Goal: Task Accomplishment & Management: Complete application form

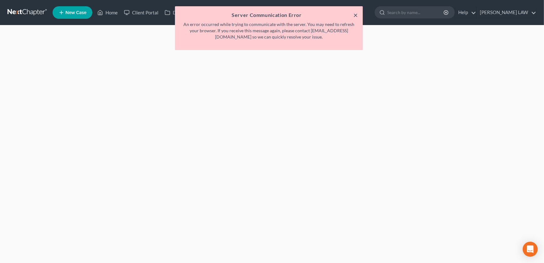
click at [356, 13] on button "×" at bounding box center [355, 15] width 4 height 8
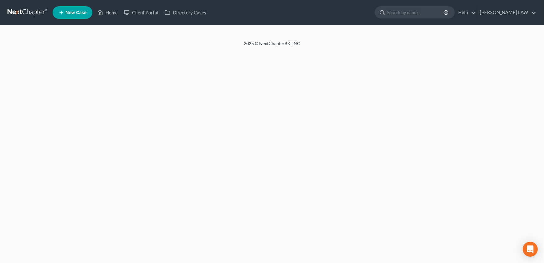
click at [78, 13] on span "New Case" at bounding box center [75, 12] width 21 height 5
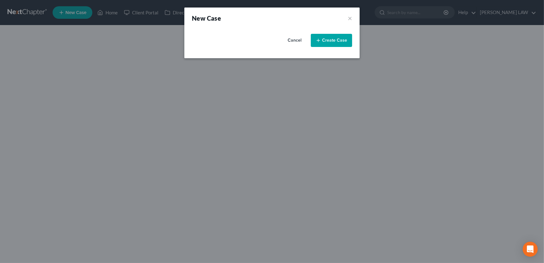
select select "46"
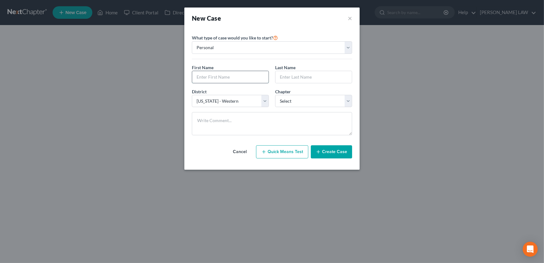
click at [229, 80] on input "text" at bounding box center [230, 77] width 76 height 12
click at [229, 80] on input "NatalieT" at bounding box center [230, 77] width 76 height 12
type input "[PERSON_NAME]"
type input "t"
type input "[PERSON_NAME]"
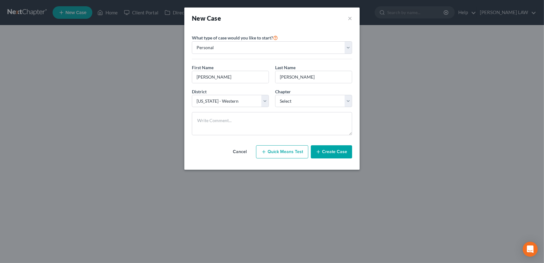
click at [321, 107] on div "District * Select [US_STATE] - [GEOGRAPHIC_DATA] [US_STATE] - [GEOGRAPHIC_DATA]…" at bounding box center [272, 100] width 167 height 24
click at [320, 105] on select "Select 7 11 12 13" at bounding box center [313, 101] width 77 height 13
select select "0"
click at [275, 95] on select "Select 7 11 12 13" at bounding box center [313, 101] width 77 height 13
click at [324, 149] on button "Create Case" at bounding box center [331, 151] width 41 height 13
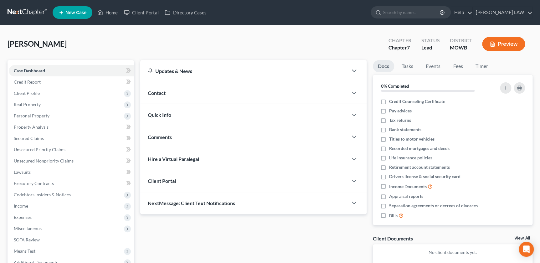
click at [182, 93] on div "Contact" at bounding box center [243, 93] width 207 height 22
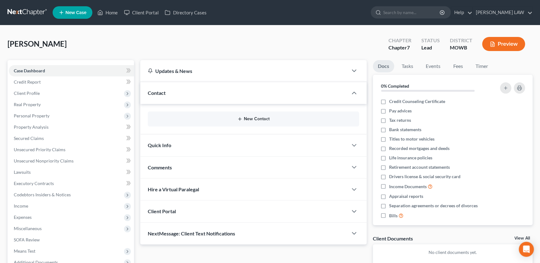
click at [212, 119] on button "New Contact" at bounding box center [253, 118] width 201 height 5
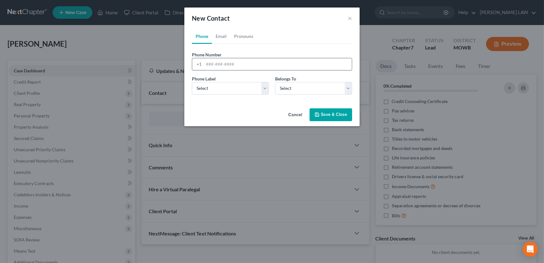
click at [214, 70] on input "tel" at bounding box center [278, 64] width 148 height 12
type input "8163830375"
click at [230, 87] on select "Select Mobile Home Work Other" at bounding box center [230, 88] width 77 height 13
select select "0"
click at [192, 82] on select "Select Mobile Home Work Other" at bounding box center [230, 88] width 77 height 13
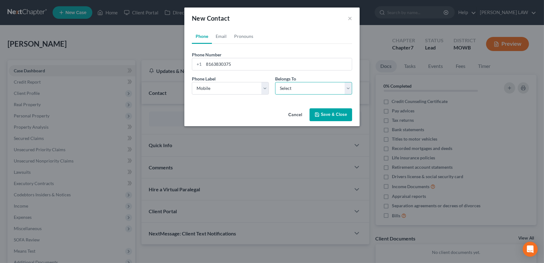
click at [281, 92] on select "Select Client Other" at bounding box center [313, 88] width 77 height 13
select select "0"
click at [275, 82] on select "Select Client Other" at bounding box center [313, 88] width 77 height 13
click at [219, 39] on link "Email" at bounding box center [221, 36] width 18 height 15
click at [236, 64] on input "email" at bounding box center [278, 64] width 148 height 12
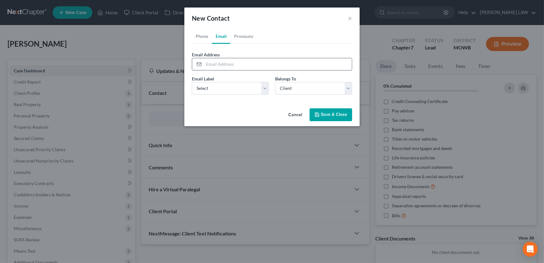
click at [236, 64] on input "email" at bounding box center [278, 64] width 148 height 12
type input "[EMAIL_ADDRESS][DOMAIN_NAME]"
click at [229, 89] on select "Select Home Work Other" at bounding box center [230, 88] width 77 height 13
select select "0"
click at [192, 82] on select "Select Home Work Other" at bounding box center [230, 88] width 77 height 13
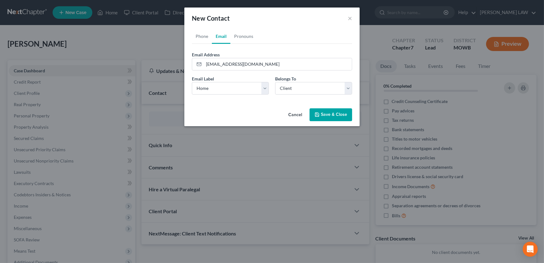
click at [318, 112] on icon "button" at bounding box center [317, 114] width 5 height 5
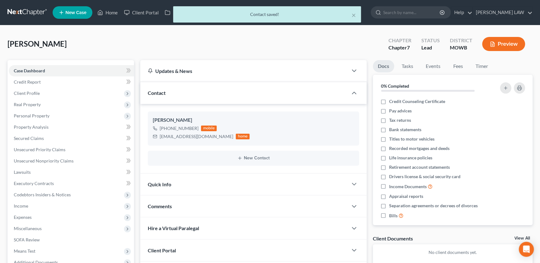
click at [204, 205] on div "Comments" at bounding box center [243, 206] width 207 height 22
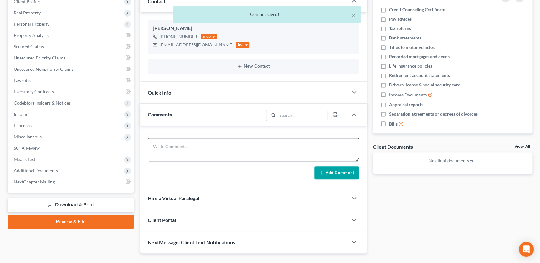
scroll to position [93, 0]
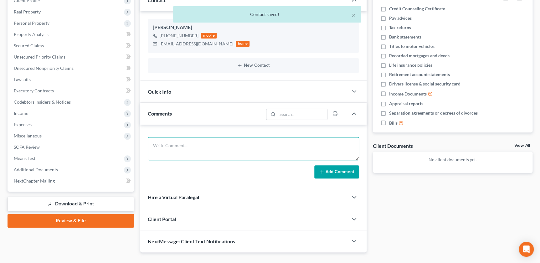
click at [243, 144] on textarea at bounding box center [253, 148] width 211 height 23
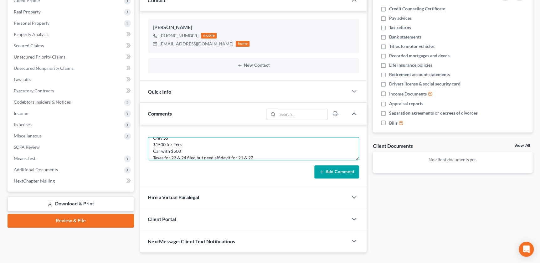
scroll to position [21, 0]
type textarea "HS 1 Only SS $1500 for Fees Car with $500 Taxes for 23 & 24 filed but need affi…"
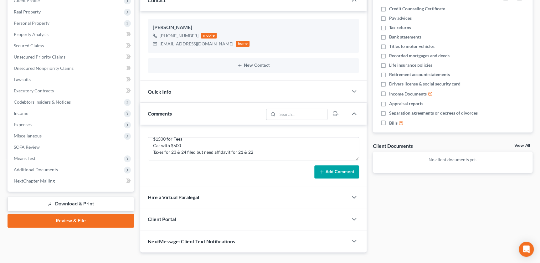
click at [195, 225] on div "Client Portal" at bounding box center [243, 219] width 207 height 22
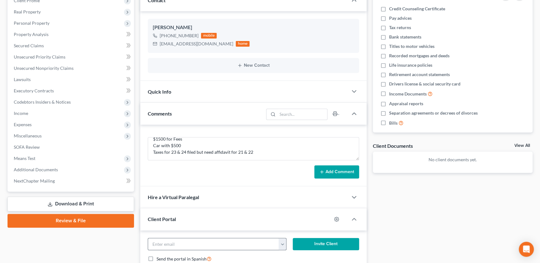
click at [282, 245] on button "button" at bounding box center [283, 244] width 8 height 12
click at [304, 225] on link "[EMAIL_ADDRESS][DOMAIN_NAME]" at bounding box center [320, 230] width 85 height 11
type input "[EMAIL_ADDRESS][DOMAIN_NAME]"
click at [310, 238] on button "Invite Client" at bounding box center [326, 244] width 66 height 13
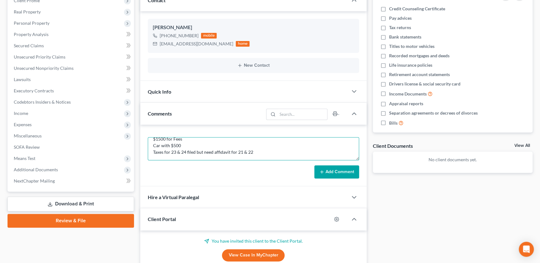
click at [260, 149] on textarea "HS 1 Only SS $1500 for Fees Car with $500 Taxes for 23 & 24 filed but need affi…" at bounding box center [253, 148] width 211 height 23
type textarea "HS 1 Only SS $1500 for Fees Car with $500 Taxes for 23 & 24 filed but need affi…"
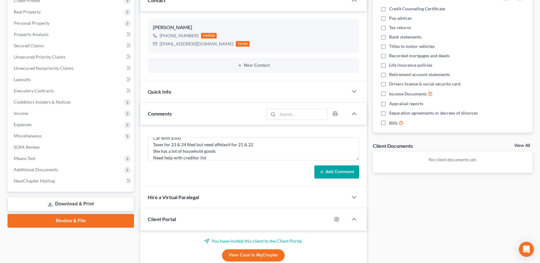
click at [329, 173] on button "Add Comment" at bounding box center [336, 171] width 45 height 13
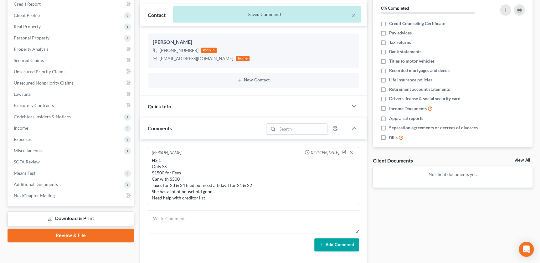
scroll to position [0, 0]
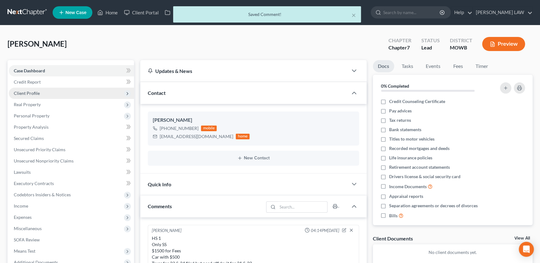
click at [15, 94] on span "Client Profile" at bounding box center [27, 92] width 26 height 5
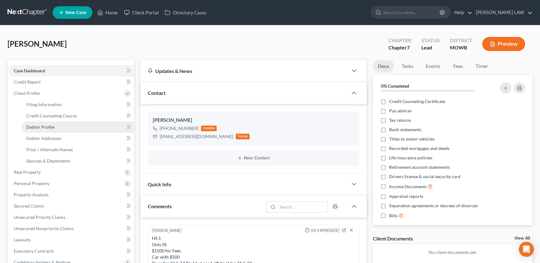
click at [75, 128] on link "Debtor Profile" at bounding box center [77, 126] width 113 height 11
select select "0"
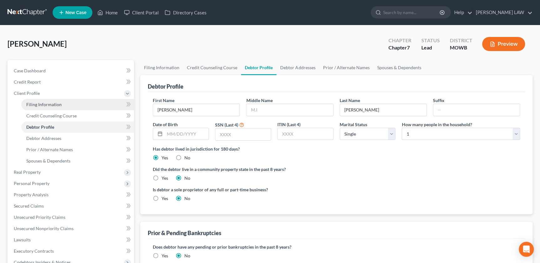
click at [59, 106] on span "Filing Information" at bounding box center [43, 104] width 35 height 5
select select "1"
select select "0"
select select "46"
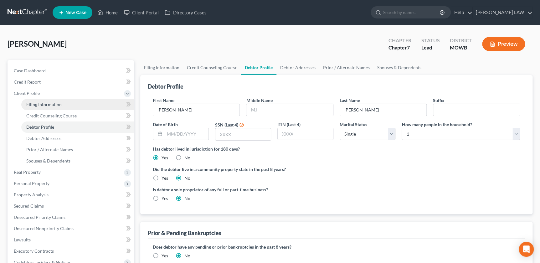
select select "26"
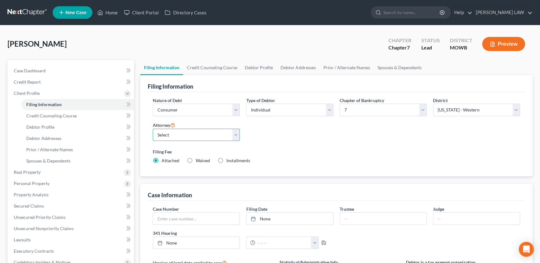
click at [182, 140] on select "Select [PERSON_NAME] - MOWB" at bounding box center [196, 135] width 87 height 13
select select "0"
click at [153, 129] on select "Select [PERSON_NAME] - MOWB" at bounding box center [196, 135] width 87 height 13
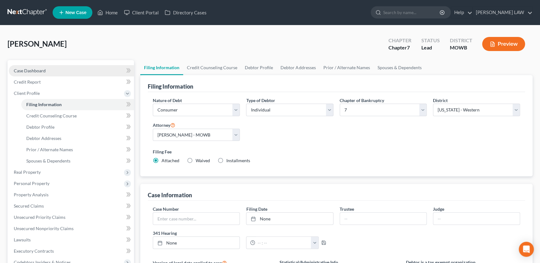
click at [58, 70] on link "Case Dashboard" at bounding box center [71, 70] width 125 height 11
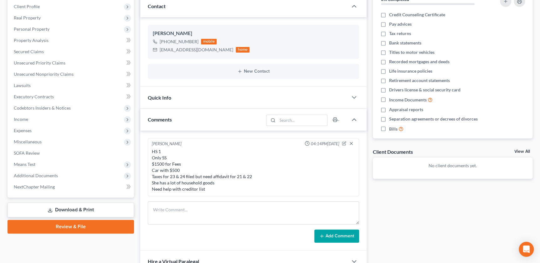
scroll to position [95, 0]
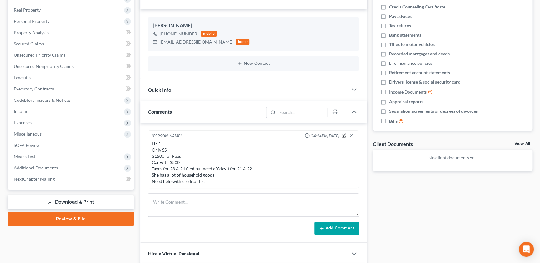
click at [345, 134] on icon "button" at bounding box center [344, 135] width 4 height 4
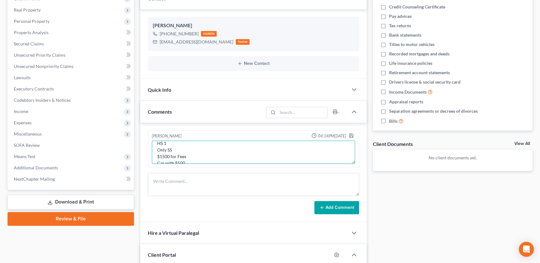
scroll to position [11, 0]
click at [185, 147] on textarea "HS 1 Only SS $1500 for Fees Car with $500 Taxes for 23 & 24 filed but need affi…" at bounding box center [253, 152] width 203 height 23
type textarea "HS 1 Buchanan County Only SS $1500 for Fees Car with $500 Taxes for 23 & 24 fil…"
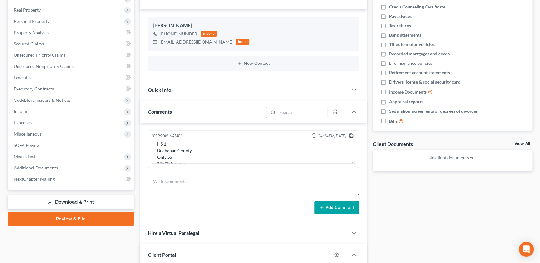
click at [353, 135] on icon "button" at bounding box center [351, 135] width 5 height 5
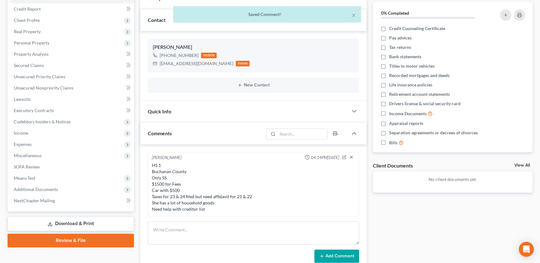
scroll to position [0, 0]
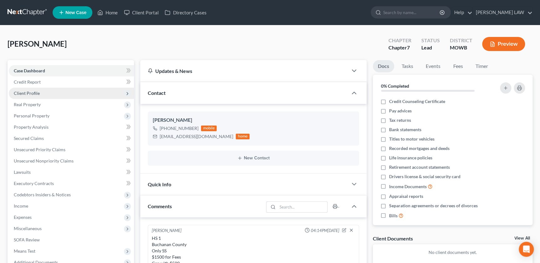
click at [51, 91] on span "Client Profile" at bounding box center [71, 93] width 125 height 11
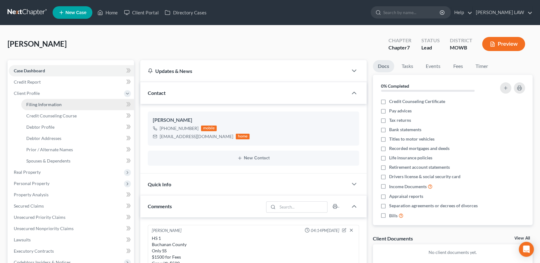
click at [52, 103] on span "Filing Information" at bounding box center [43, 104] width 35 height 5
select select "1"
select select "0"
select select "46"
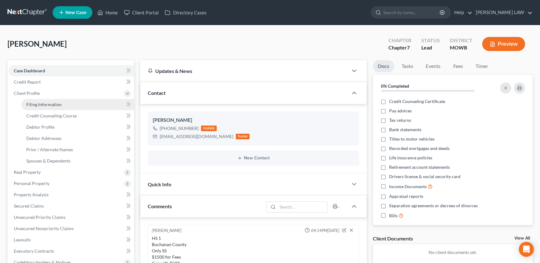
select select "0"
select select "26"
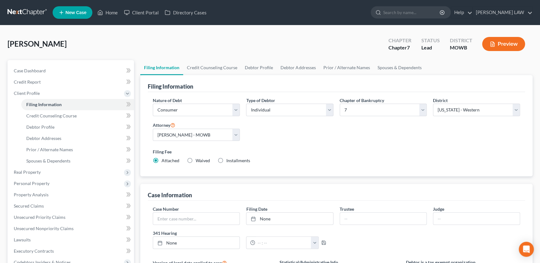
click at [356, 180] on div "Filing Information Nature of Debt Select Business Consumer Other Nature of Busi…" at bounding box center [336, 222] width 392 height 294
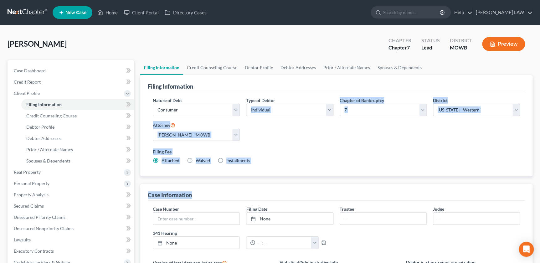
drag, startPoint x: 356, startPoint y: 180, endPoint x: 252, endPoint y: 121, distance: 118.9
click at [252, 121] on div "Filing Information Nature of Debt Select Business Consumer Other Nature of Busi…" at bounding box center [336, 222] width 392 height 294
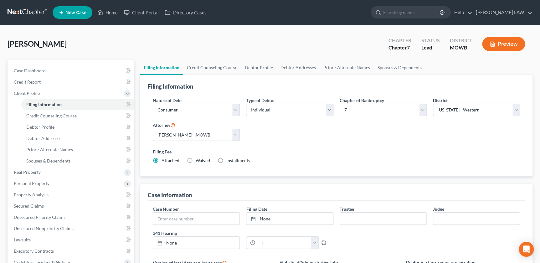
click at [135, 45] on div "[PERSON_NAME] Upgraded Chapter Chapter 7 Status Lead District MOWB Preview" at bounding box center [270, 46] width 525 height 27
click at [41, 73] on link "Case Dashboard" at bounding box center [71, 70] width 125 height 11
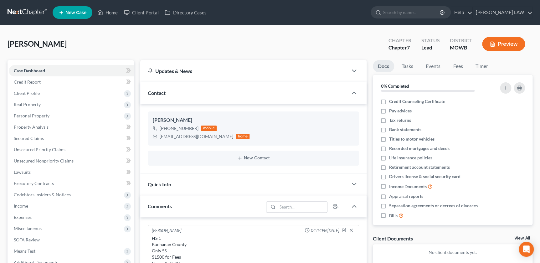
click at [276, 33] on div "[PERSON_NAME] Upgraded Chapter Chapter 7 Status Lead District MOWB Preview" at bounding box center [270, 46] width 525 height 27
click at [428, 10] on input "search" at bounding box center [411, 13] width 57 height 12
type input "wootn"
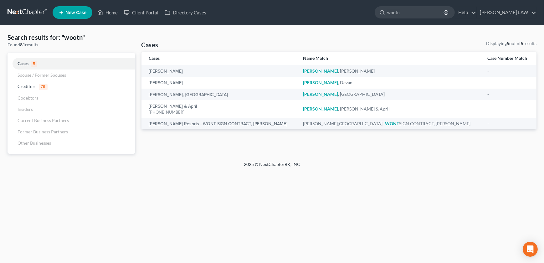
click at [428, 10] on input "wootn" at bounding box center [415, 13] width 57 height 12
type input "[PERSON_NAME]"
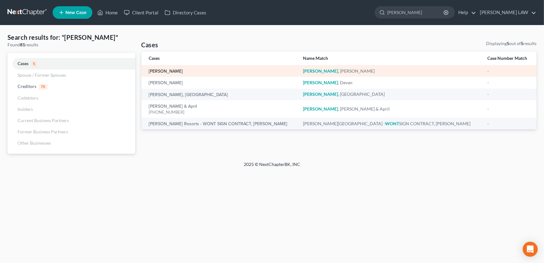
click at [164, 72] on link "[PERSON_NAME]" at bounding box center [166, 71] width 34 height 4
